Goal: Obtain resource: Download file/media

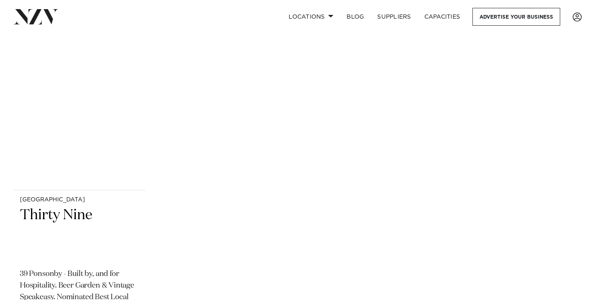
scroll to position [11079, 0]
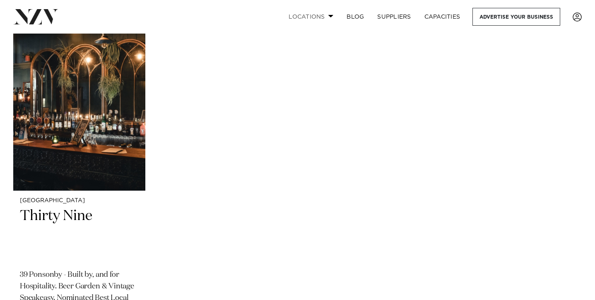
click at [323, 19] on link "Locations" at bounding box center [311, 17] width 58 height 18
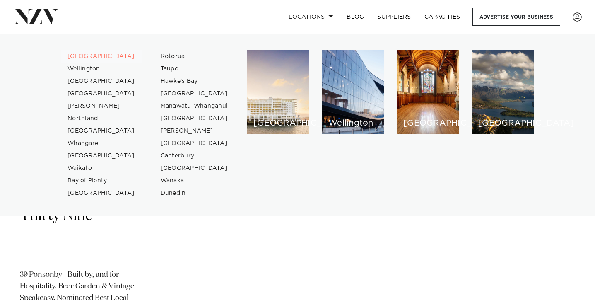
click at [88, 56] on link "[GEOGRAPHIC_DATA]" at bounding box center [101, 56] width 81 height 12
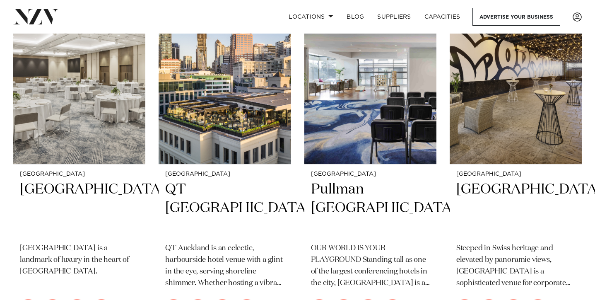
scroll to position [1117, 0]
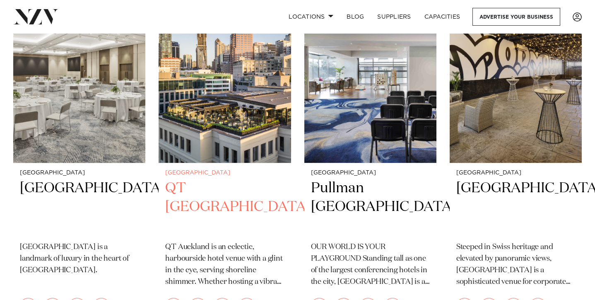
click at [202, 92] on img at bounding box center [225, 74] width 132 height 177
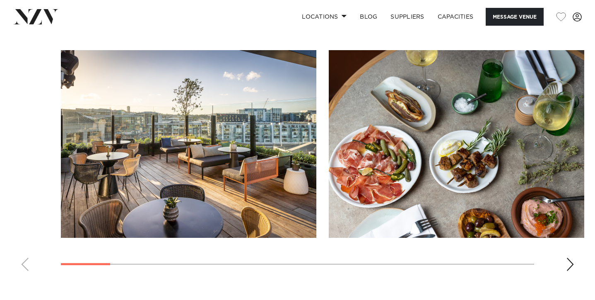
scroll to position [1148, 0]
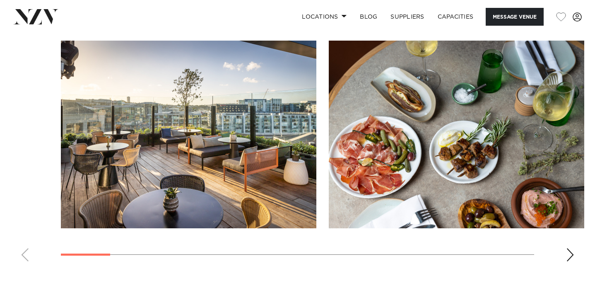
click at [500, 145] on img "2 / 17" at bounding box center [457, 135] width 256 height 188
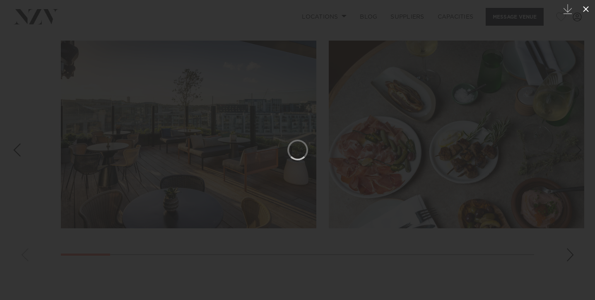
click at [584, 9] on icon at bounding box center [586, 9] width 10 height 10
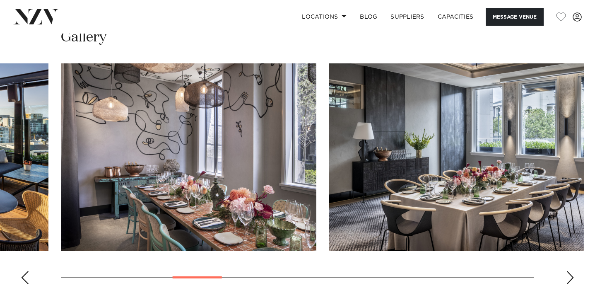
scroll to position [945, 0]
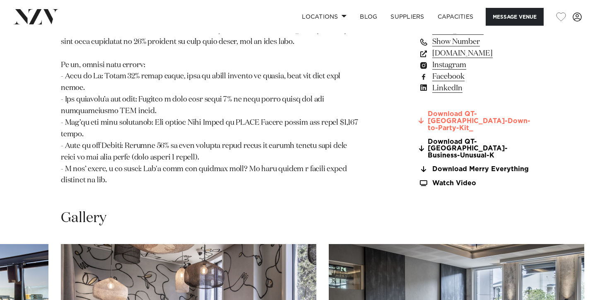
click at [489, 115] on link "Download QT-Auckland-Down-to-Party-Kit_" at bounding box center [477, 121] width 116 height 21
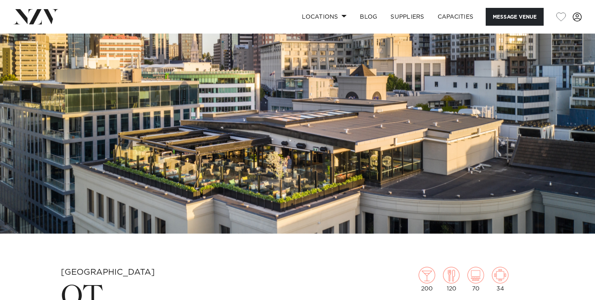
scroll to position [0, 0]
